Goal: Task Accomplishment & Management: Manage account settings

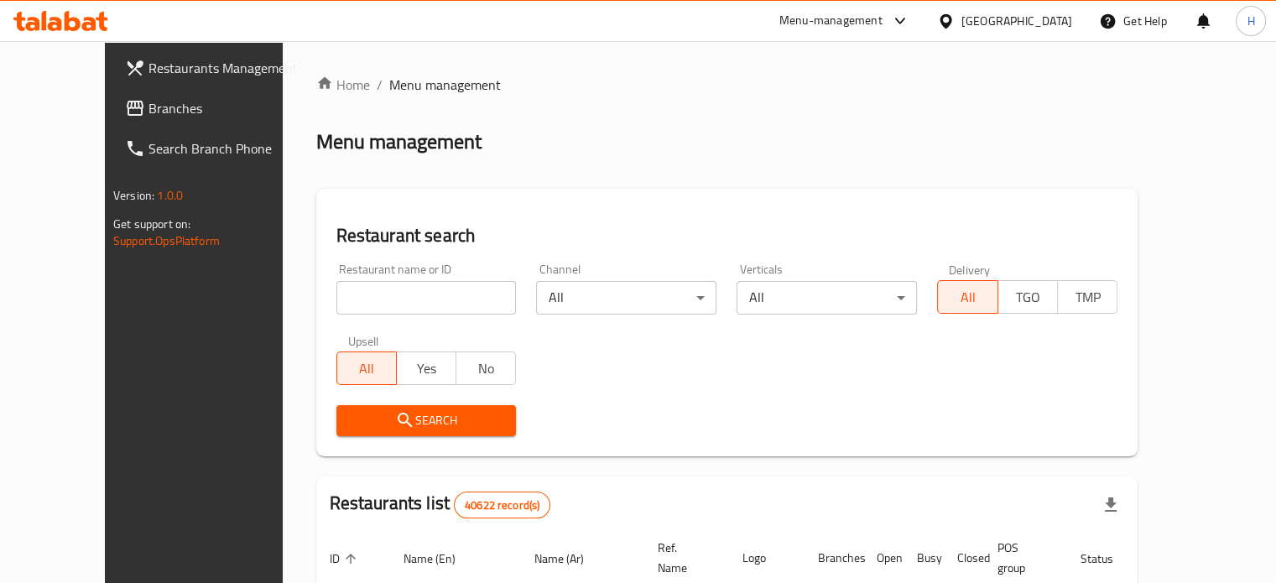
click at [342, 296] on input "search" at bounding box center [426, 298] width 180 height 34
type input "ي"
type input "[PERSON_NAME]"
click button "Search" at bounding box center [426, 420] width 180 height 31
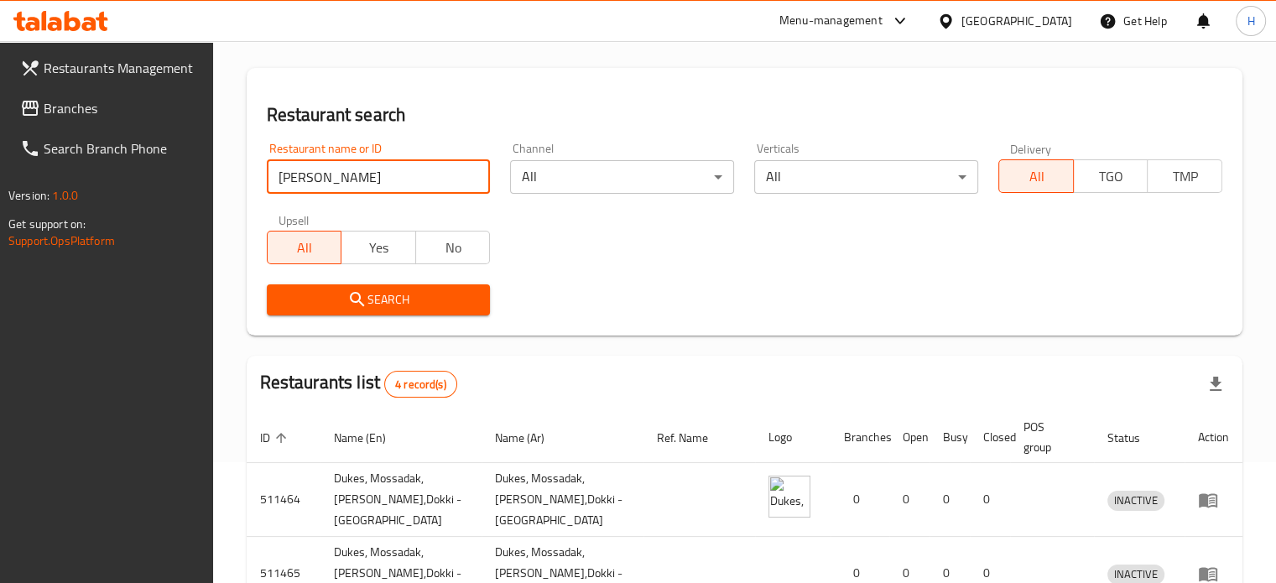
scroll to position [336, 0]
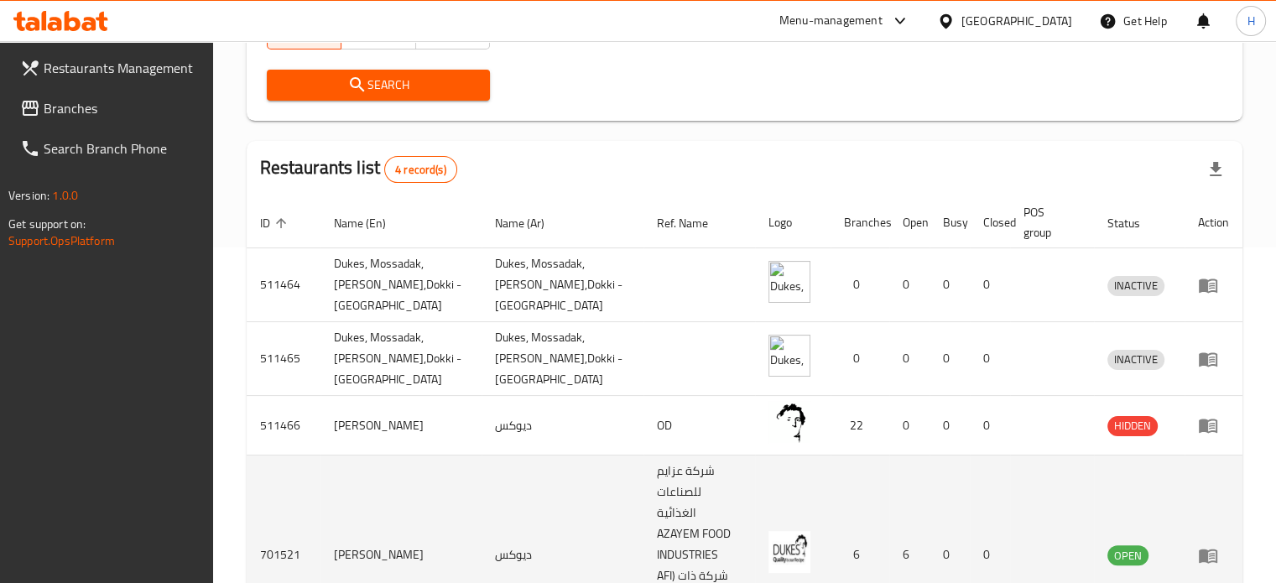
click at [1202, 549] on icon "enhanced table" at bounding box center [1208, 556] width 18 height 14
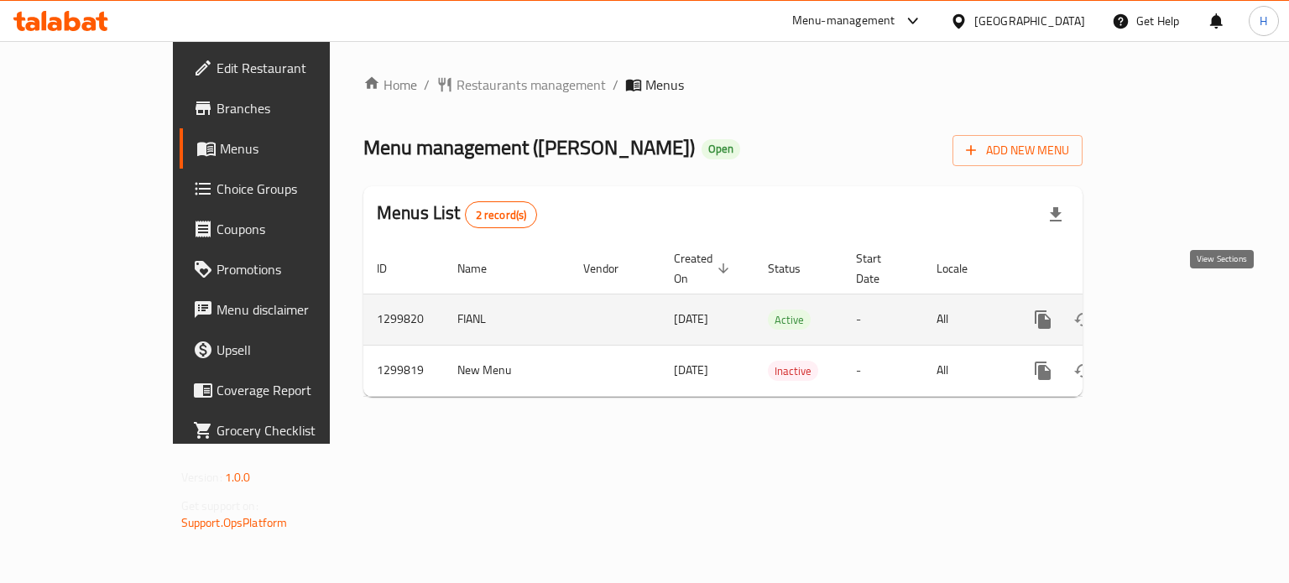
click at [1174, 310] on icon "enhanced table" at bounding box center [1164, 320] width 20 height 20
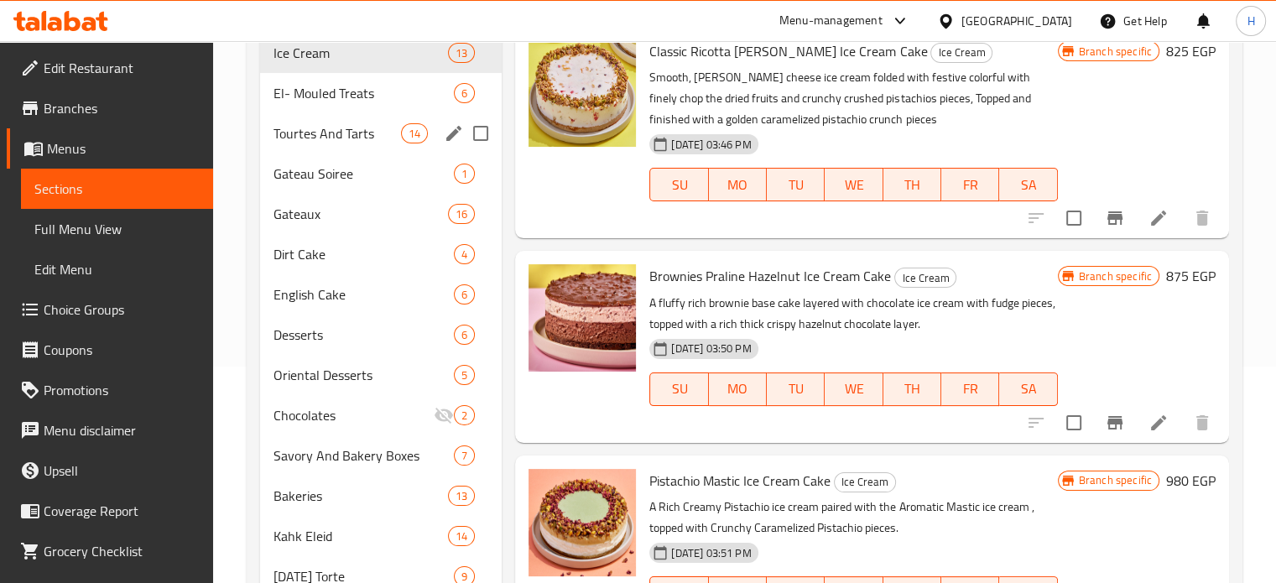
scroll to position [81, 0]
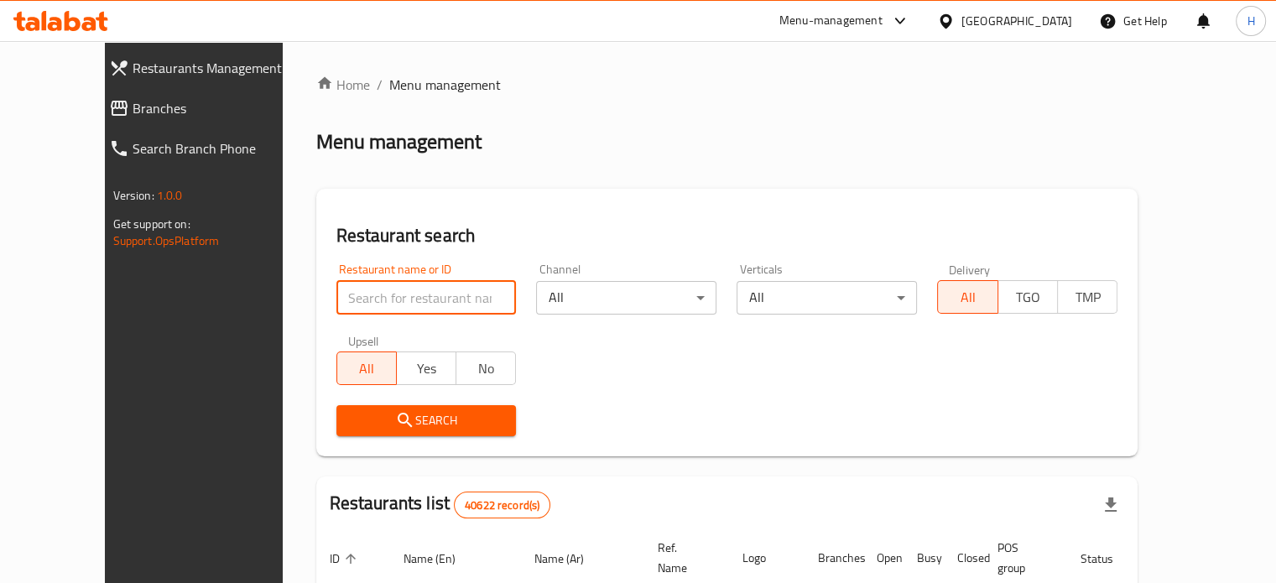
click at [396, 296] on input "search" at bounding box center [426, 298] width 180 height 34
type input "[PERSON_NAME]"
click button "Search" at bounding box center [426, 420] width 180 height 31
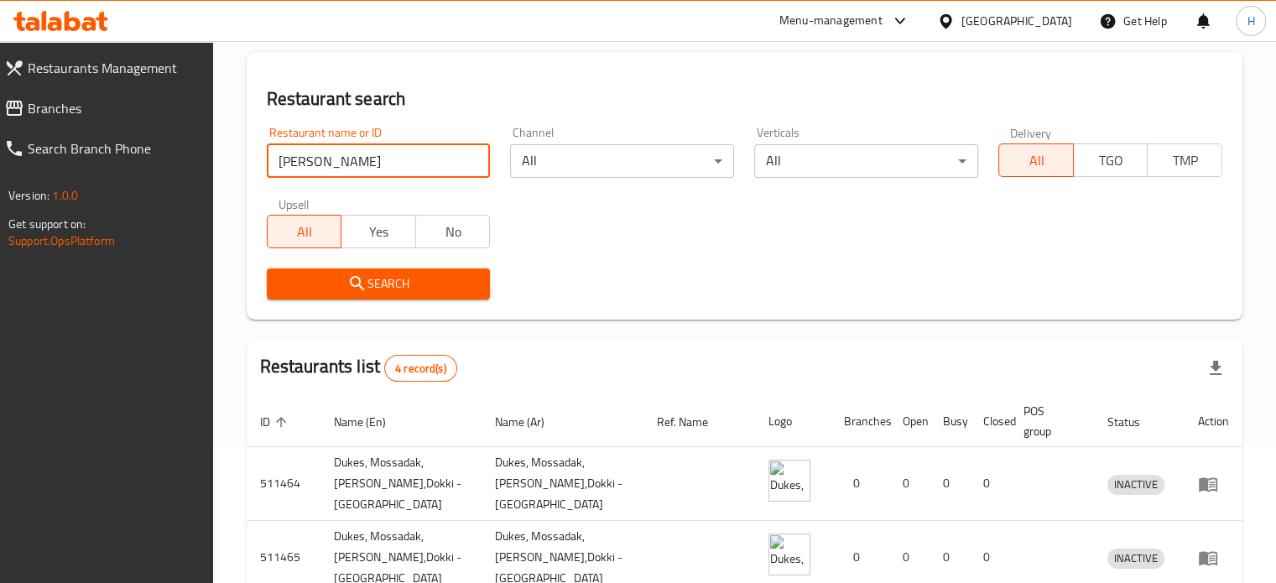
scroll to position [336, 0]
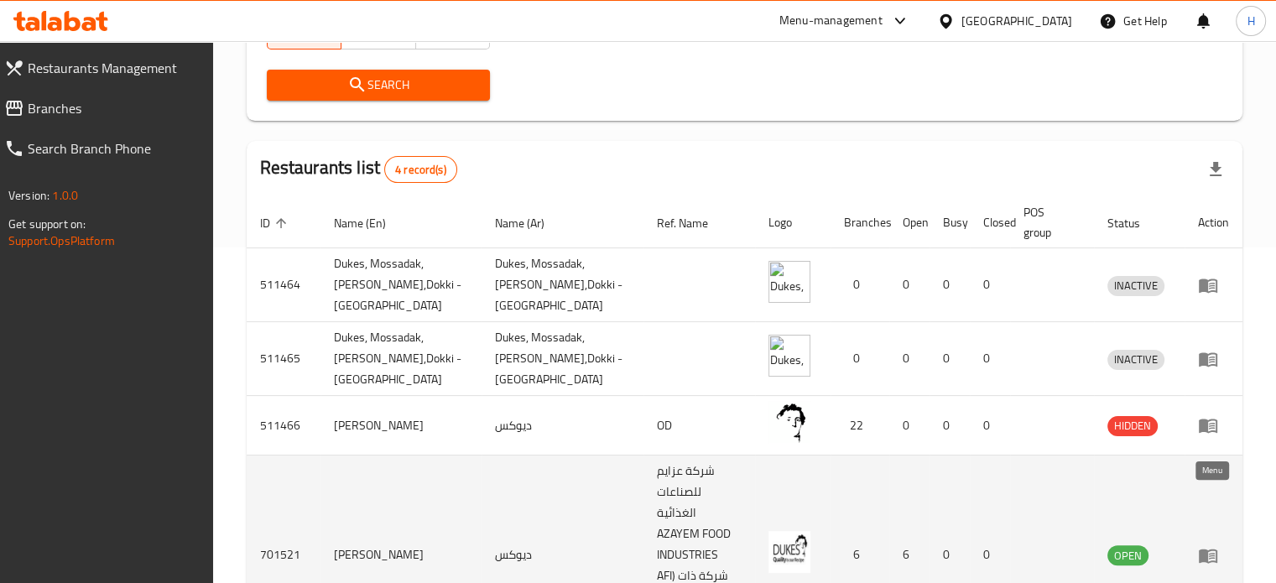
click at [1213, 545] on icon "enhanced table" at bounding box center [1208, 555] width 20 height 20
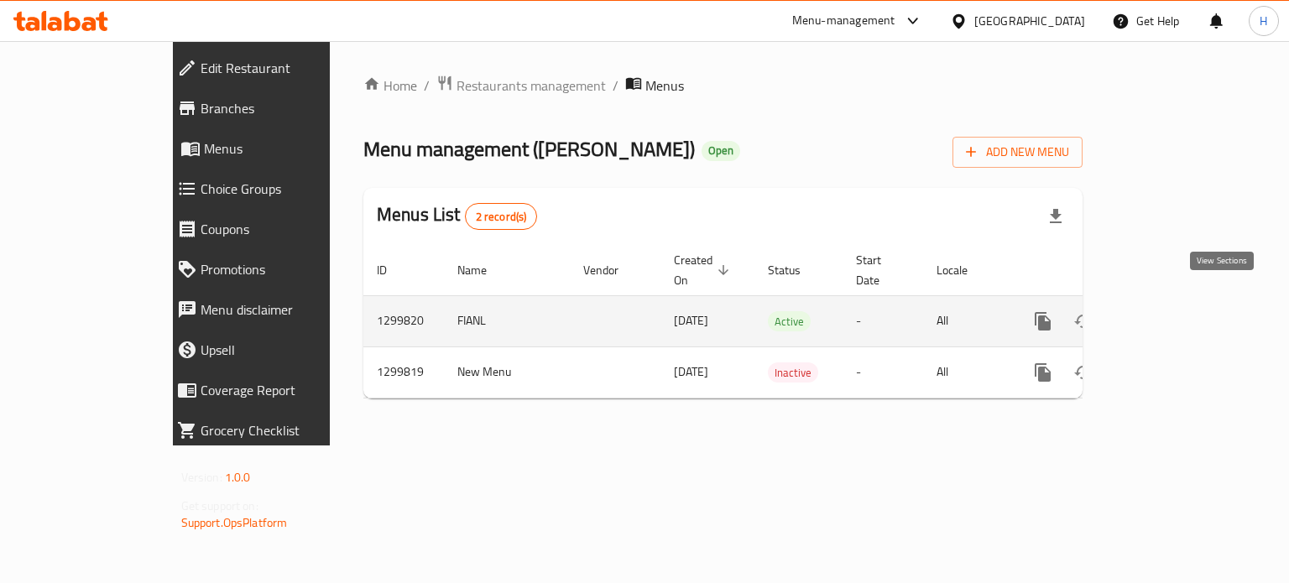
click at [1174, 311] on icon "enhanced table" at bounding box center [1164, 321] width 20 height 20
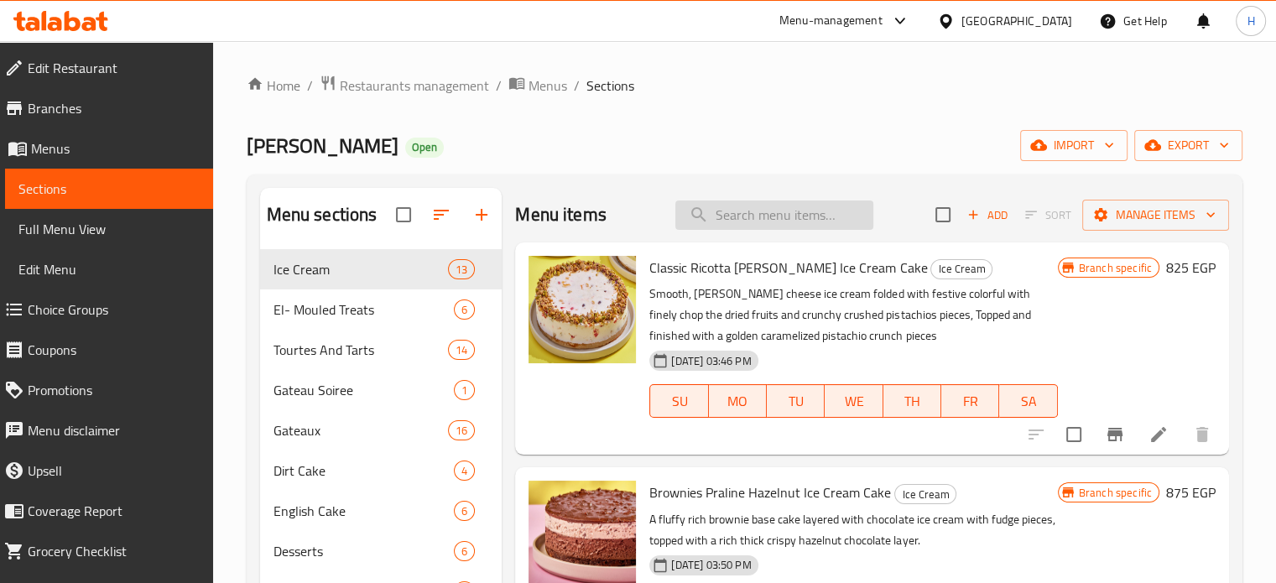
click at [740, 216] on input "search" at bounding box center [774, 215] width 198 height 29
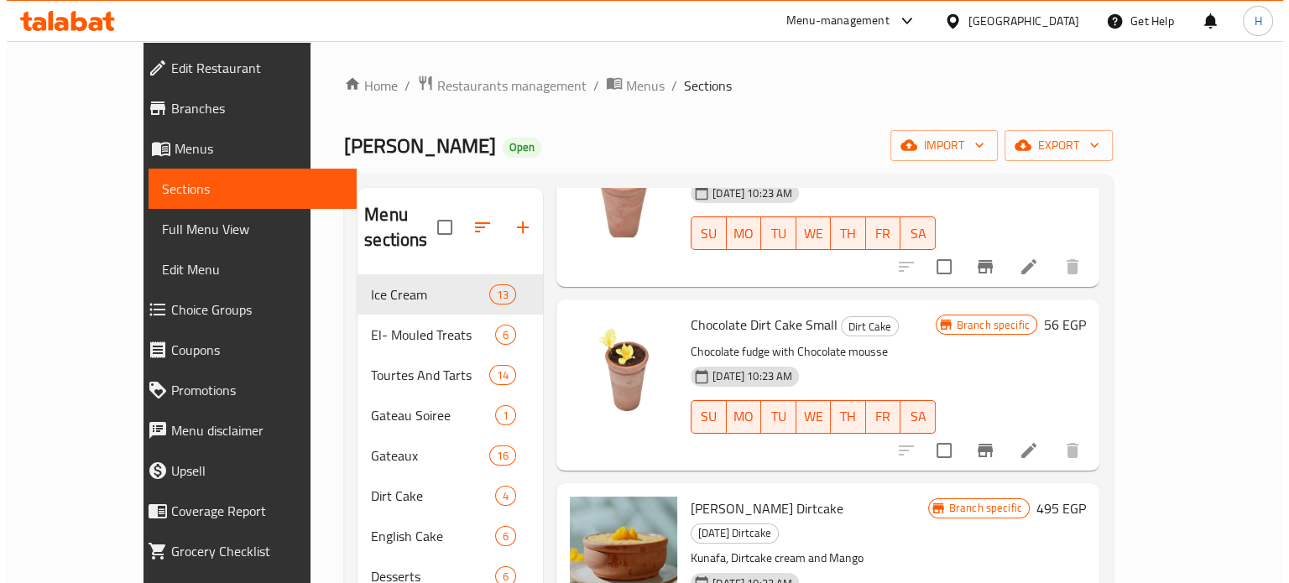
scroll to position [1259, 0]
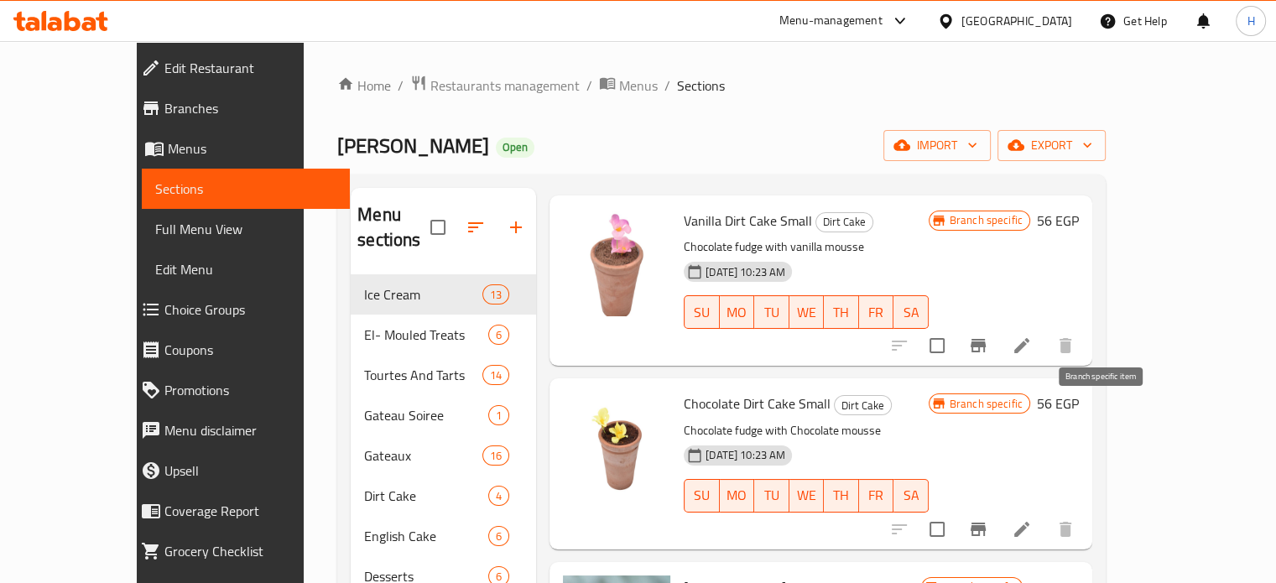
type input "dirt"
click at [988, 519] on icon "Branch-specific-item" at bounding box center [978, 529] width 20 height 20
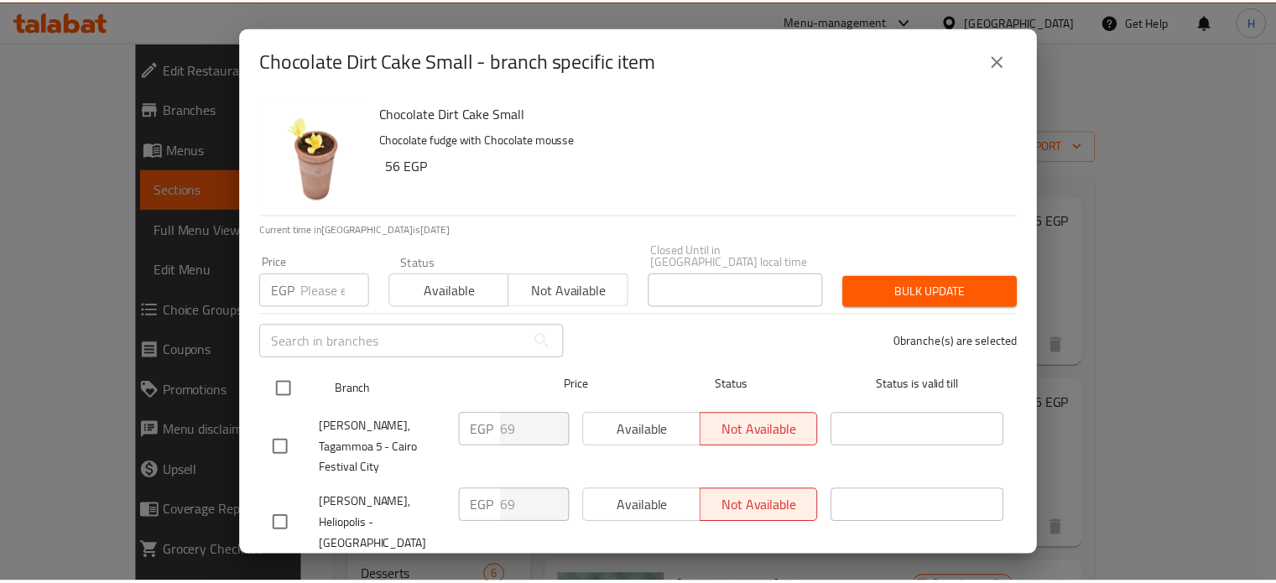
scroll to position [239, 0]
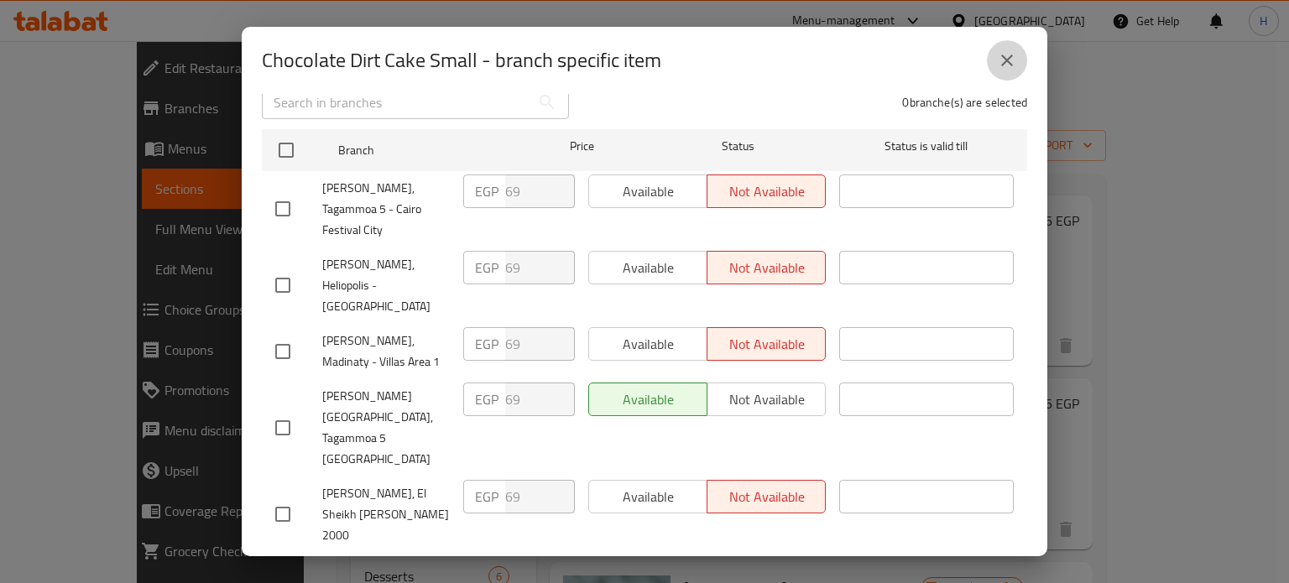
click at [997, 59] on icon "close" at bounding box center [1007, 60] width 20 height 20
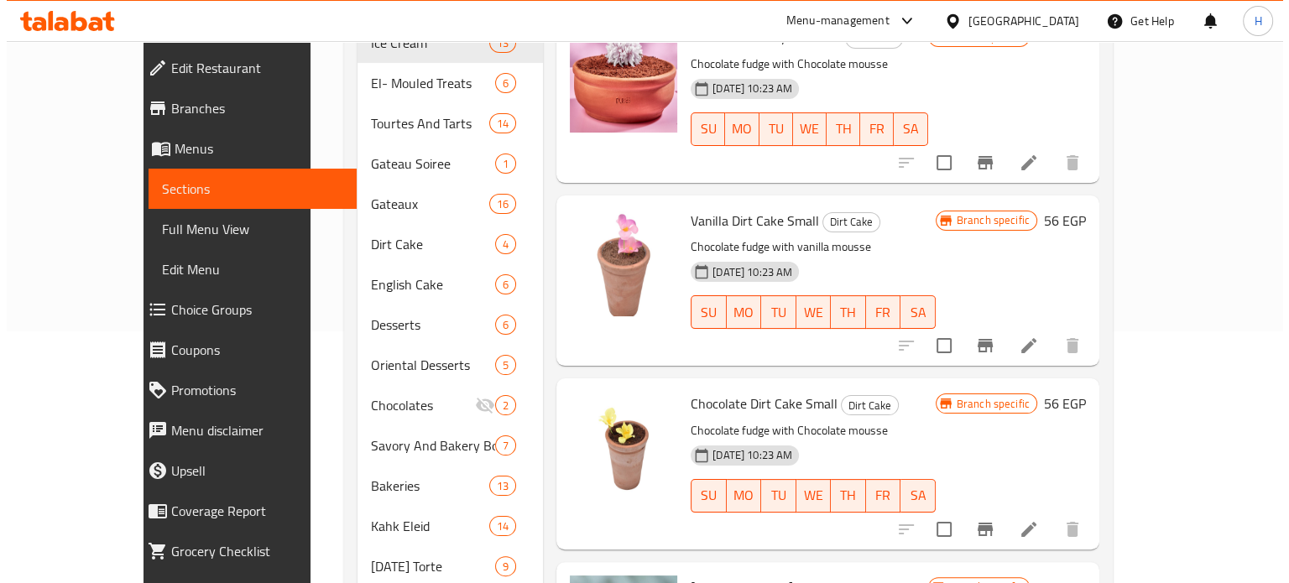
scroll to position [1091, 0]
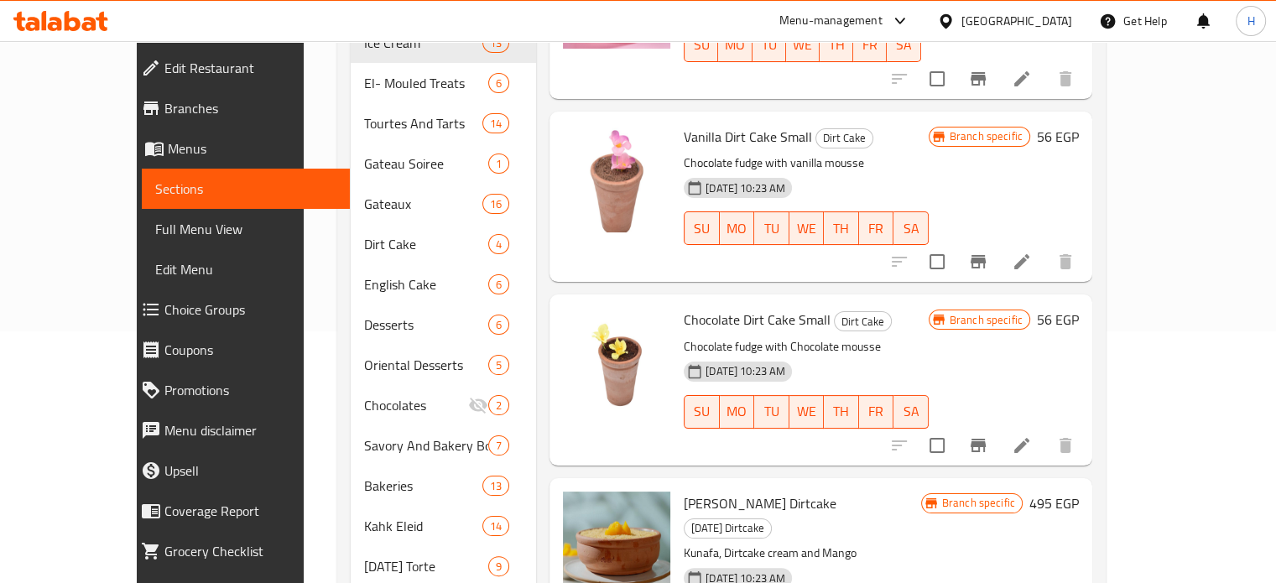
click at [986, 439] on icon "Branch-specific-item" at bounding box center [978, 445] width 15 height 13
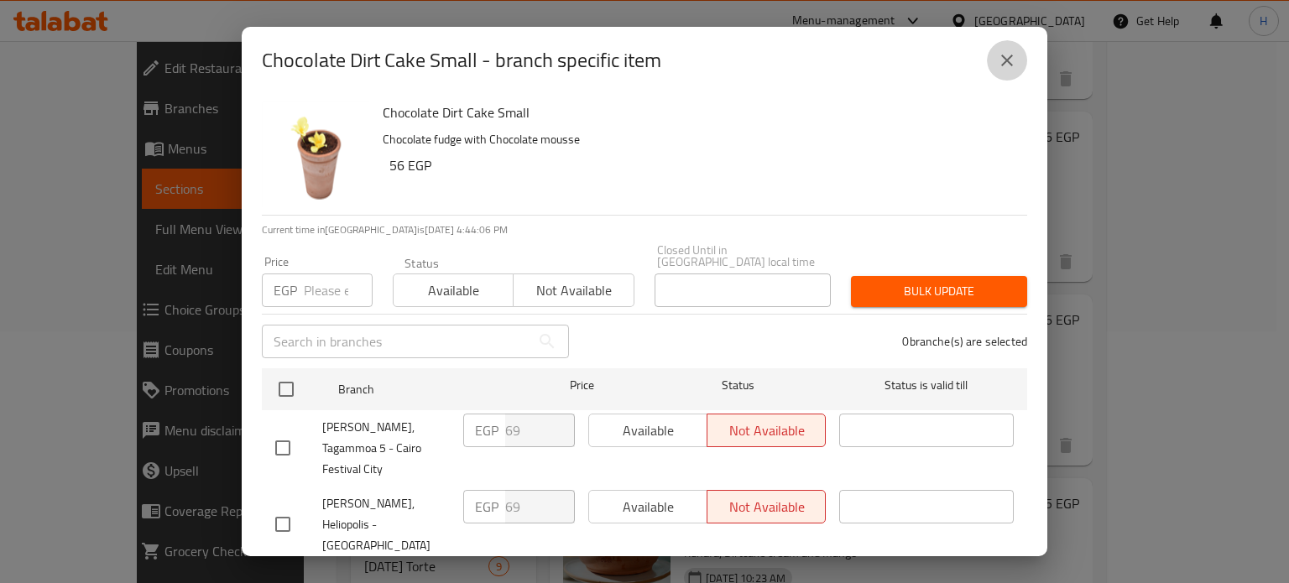
click at [1016, 59] on icon "close" at bounding box center [1007, 60] width 20 height 20
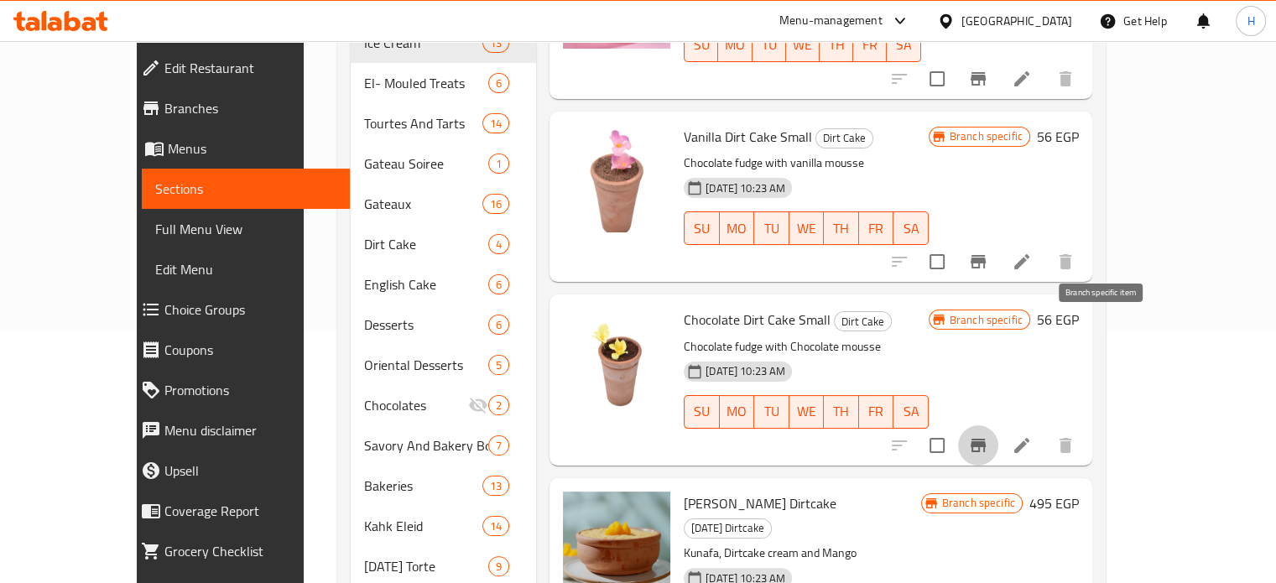
click at [988, 435] on icon "Branch-specific-item" at bounding box center [978, 445] width 20 height 20
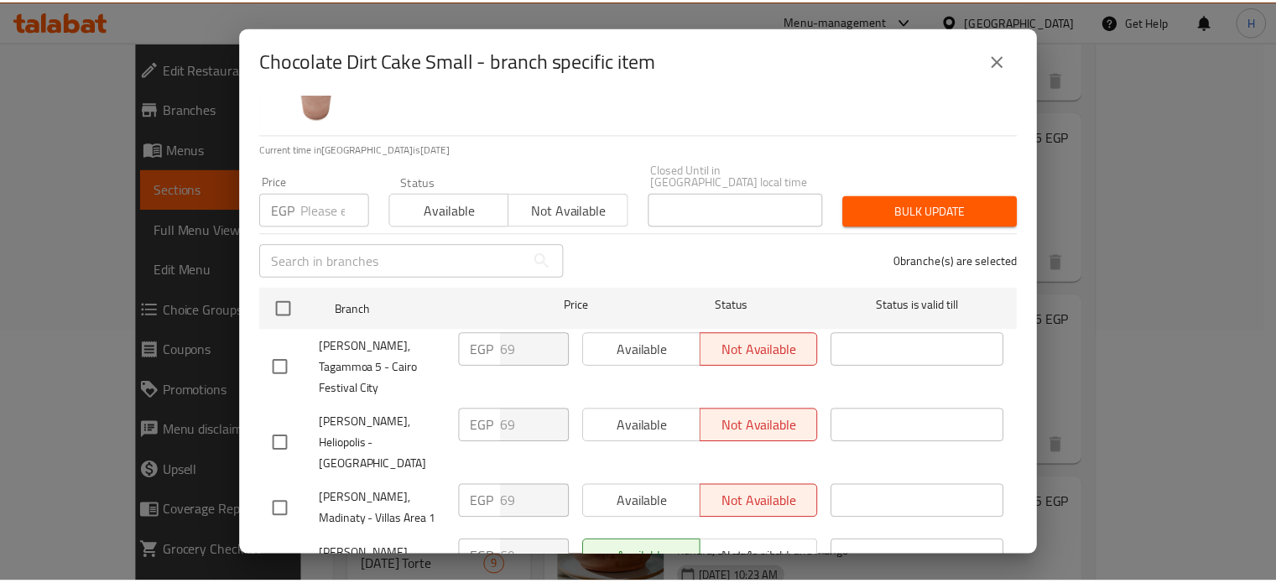
scroll to position [239, 0]
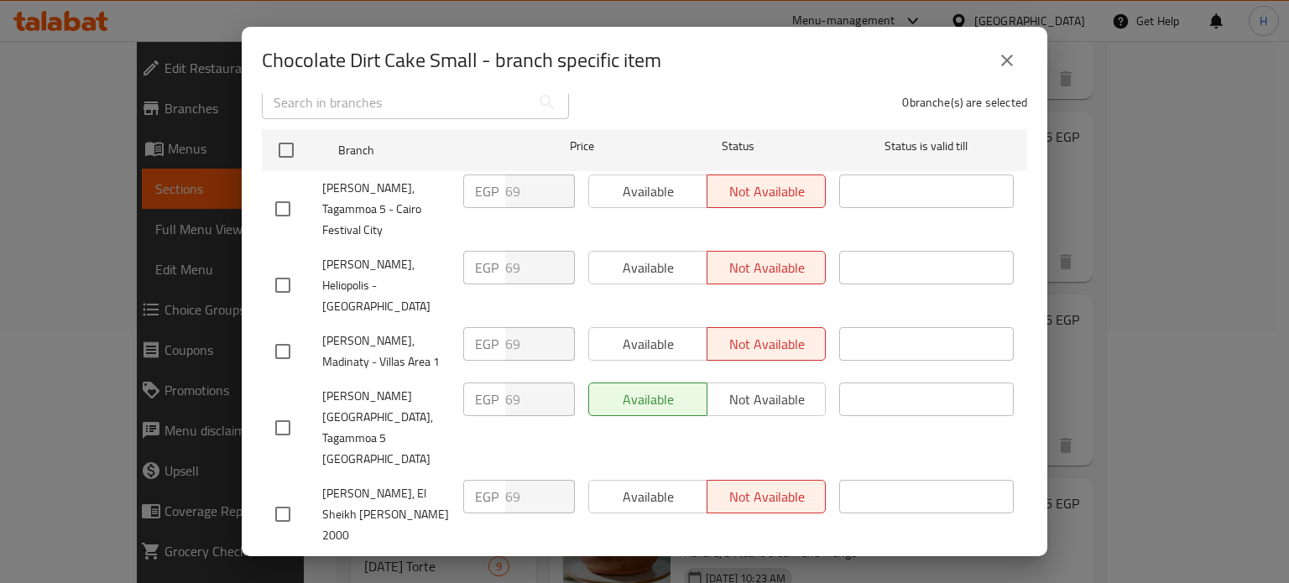
click at [1012, 53] on icon "close" at bounding box center [1007, 60] width 20 height 20
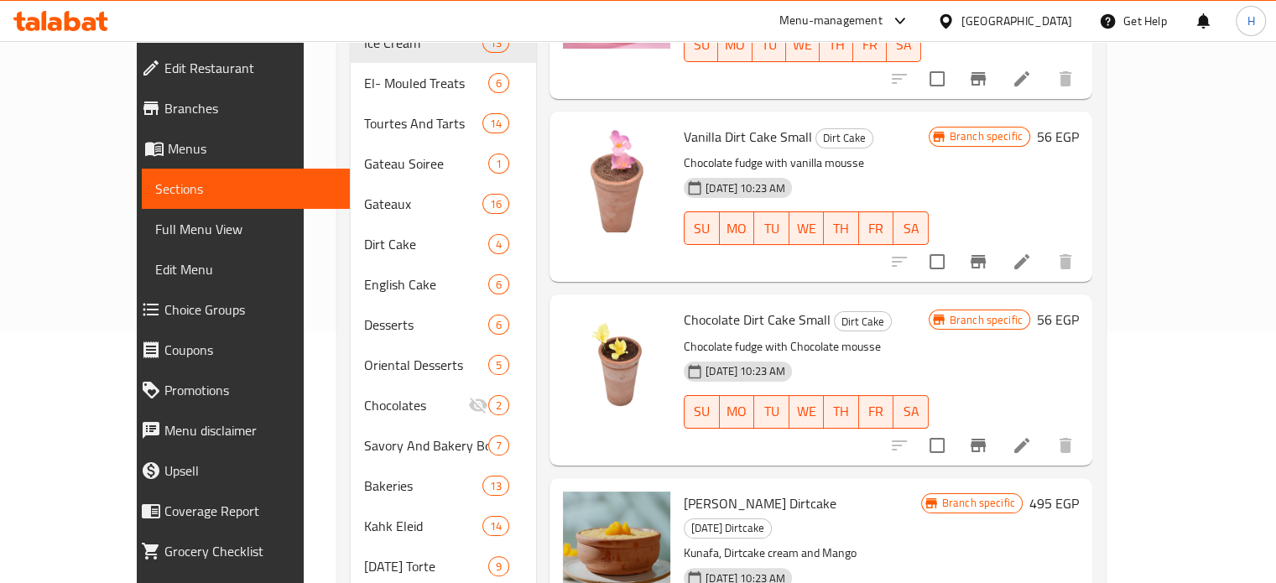
click at [65, 19] on icon at bounding box center [73, 21] width 16 height 20
